Goal: Book appointment/travel/reservation

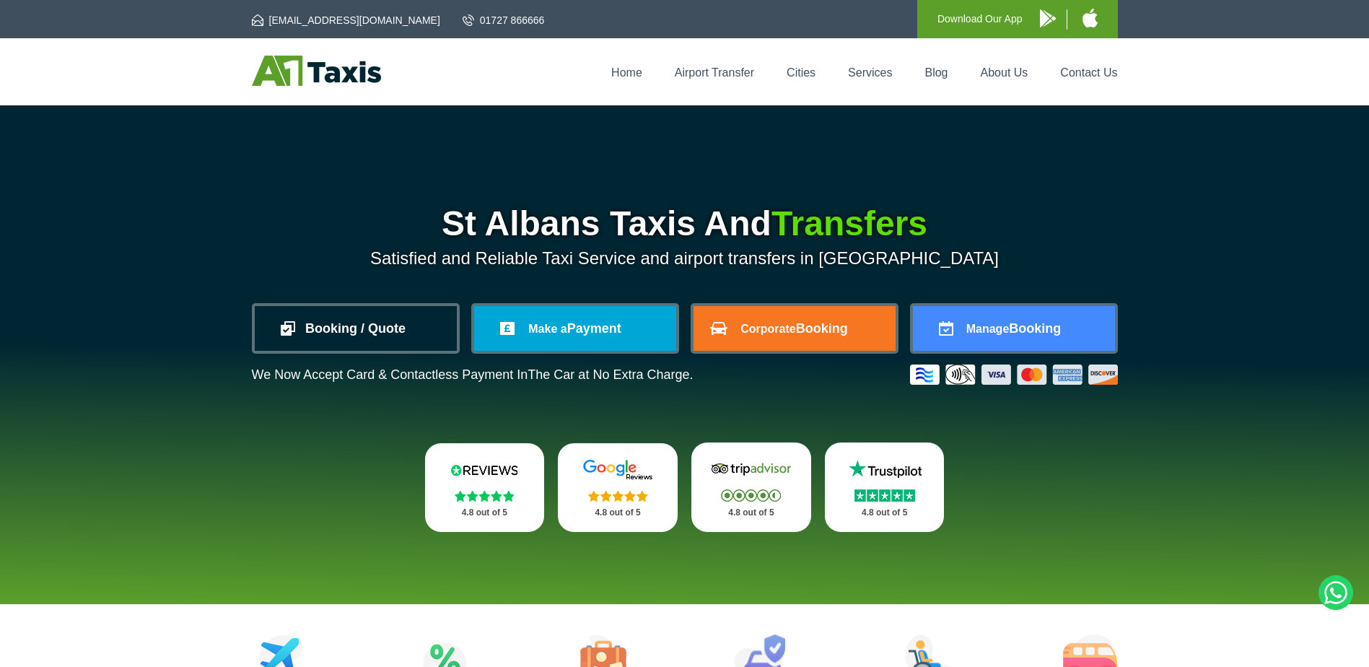
click at [319, 319] on link "Booking / Quote" at bounding box center [356, 328] width 202 height 45
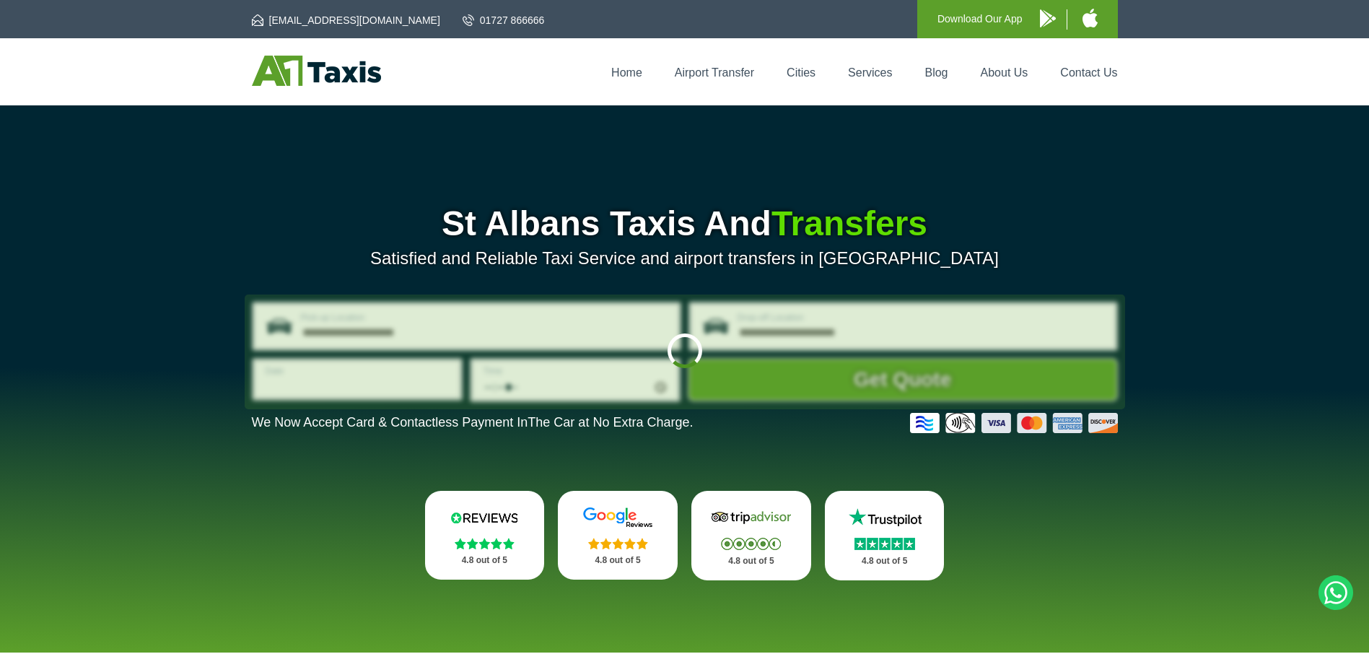
type input "**********"
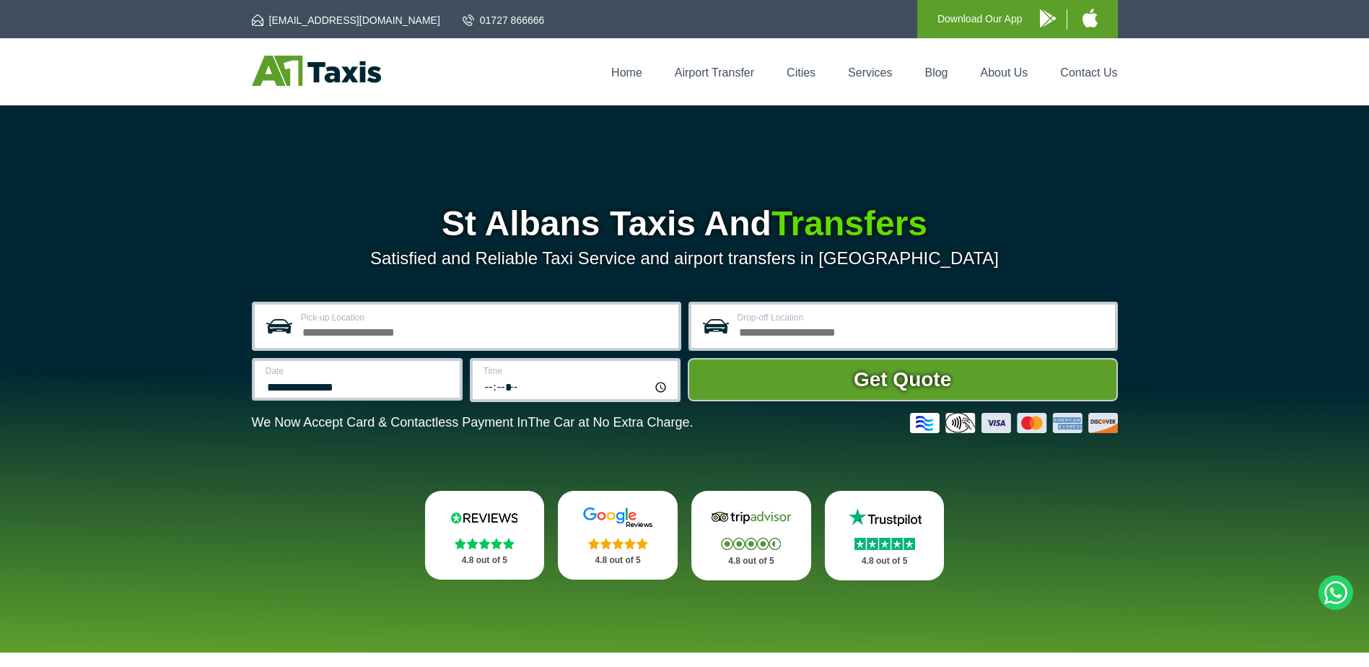
click at [386, 330] on input "Pick-up Location" at bounding box center [485, 330] width 369 height 17
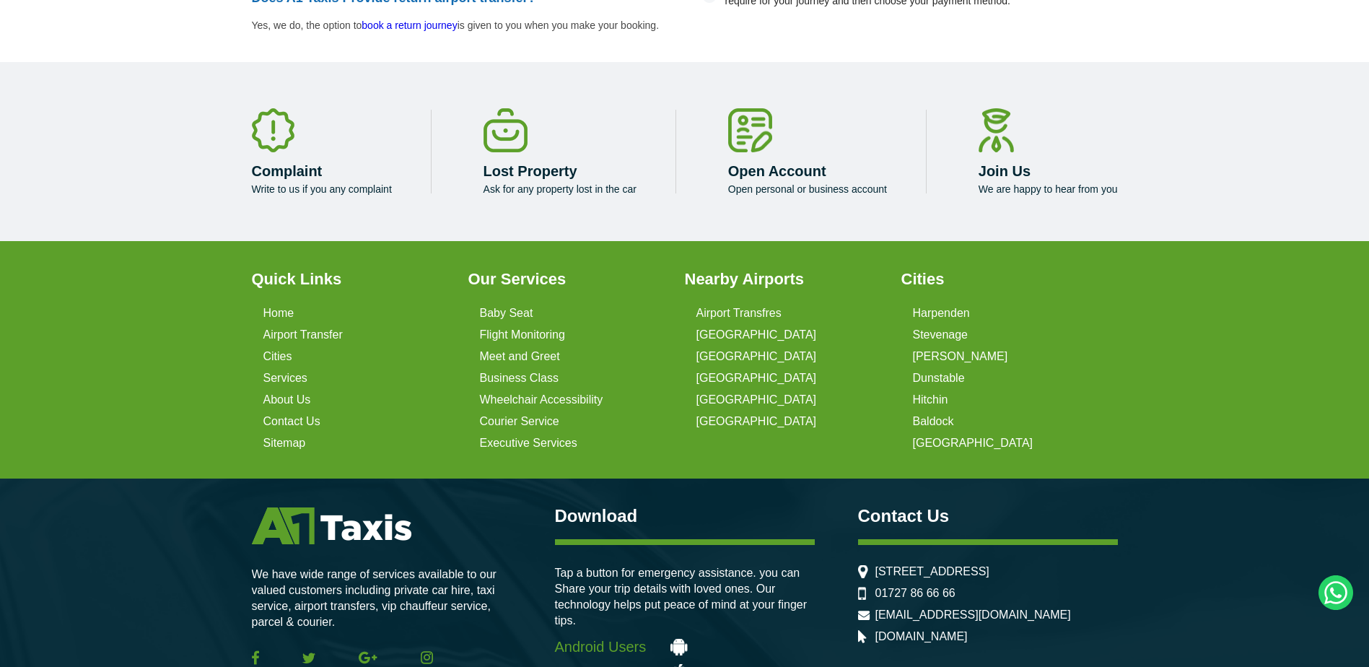
scroll to position [3474, 0]
